Goal: Task Accomplishment & Management: Complete application form

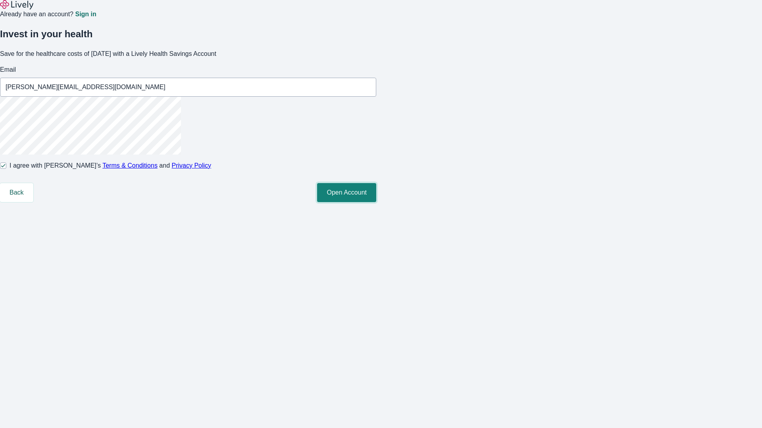
click at [376, 202] on button "Open Account" at bounding box center [346, 192] width 59 height 19
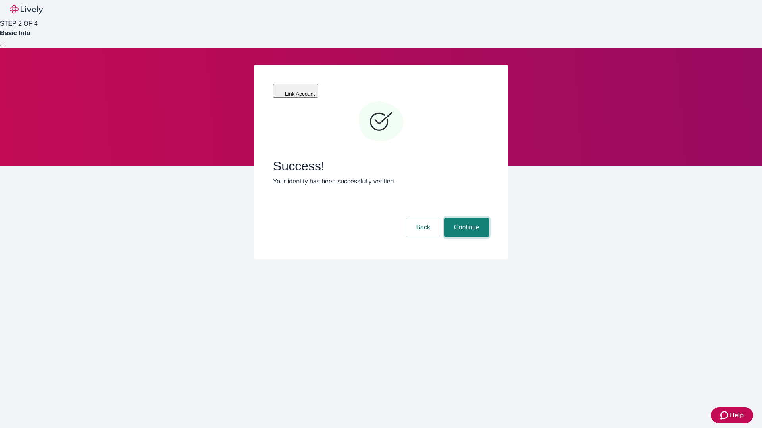
click at [465, 218] on button "Continue" at bounding box center [466, 227] width 44 height 19
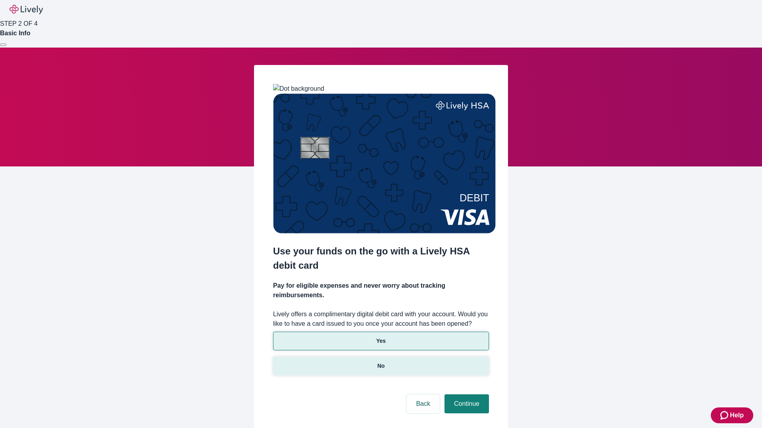
click at [380, 362] on p "No" at bounding box center [381, 366] width 8 height 8
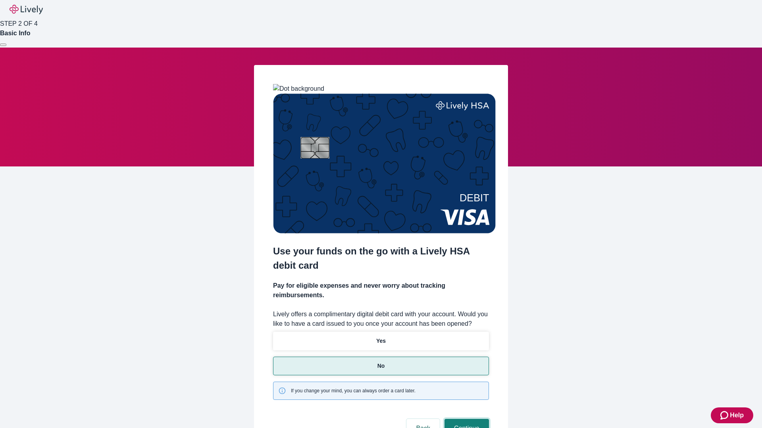
click at [465, 419] on button "Continue" at bounding box center [466, 428] width 44 height 19
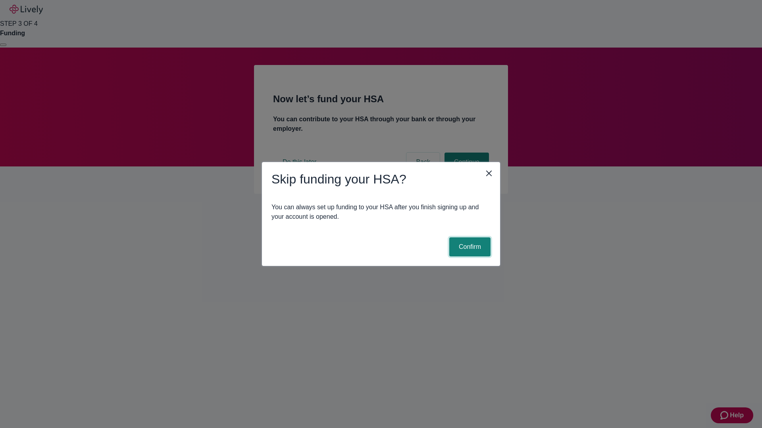
click at [469, 247] on button "Confirm" at bounding box center [469, 247] width 41 height 19
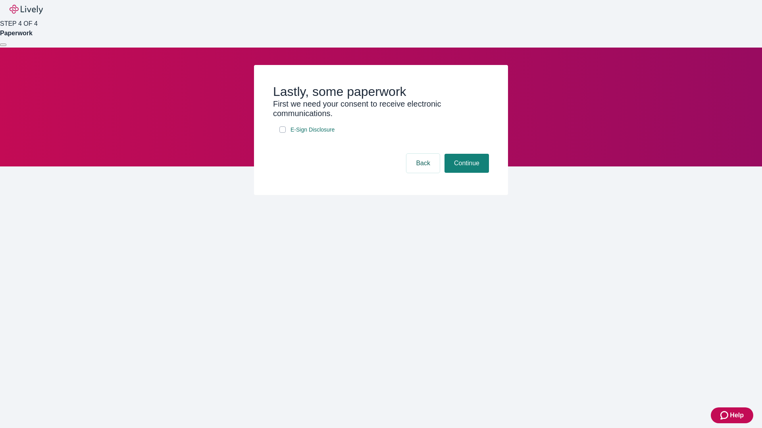
click at [282, 133] on input "E-Sign Disclosure" at bounding box center [282, 130] width 6 height 6
checkbox input "true"
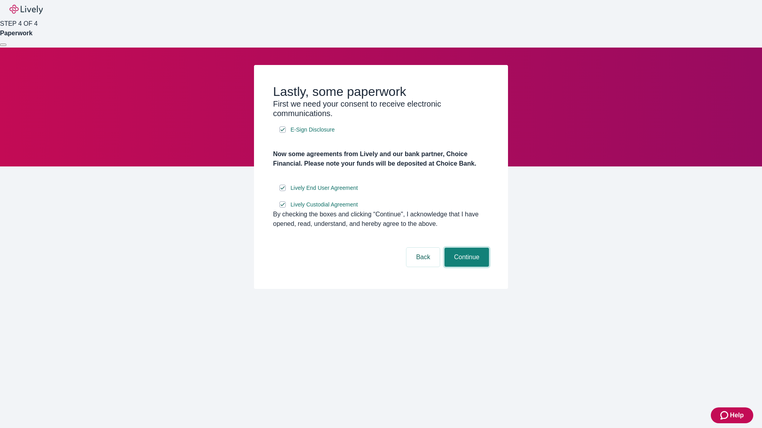
click at [465, 267] on button "Continue" at bounding box center [466, 257] width 44 height 19
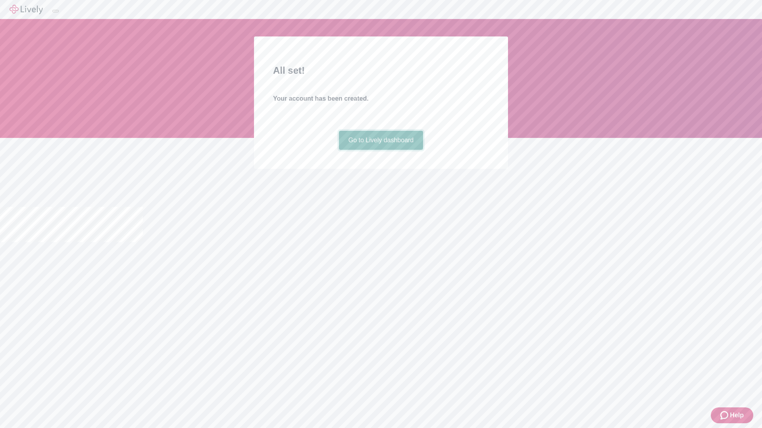
click at [380, 150] on link "Go to Lively dashboard" at bounding box center [381, 140] width 85 height 19
